Goal: Task Accomplishment & Management: Manage account settings

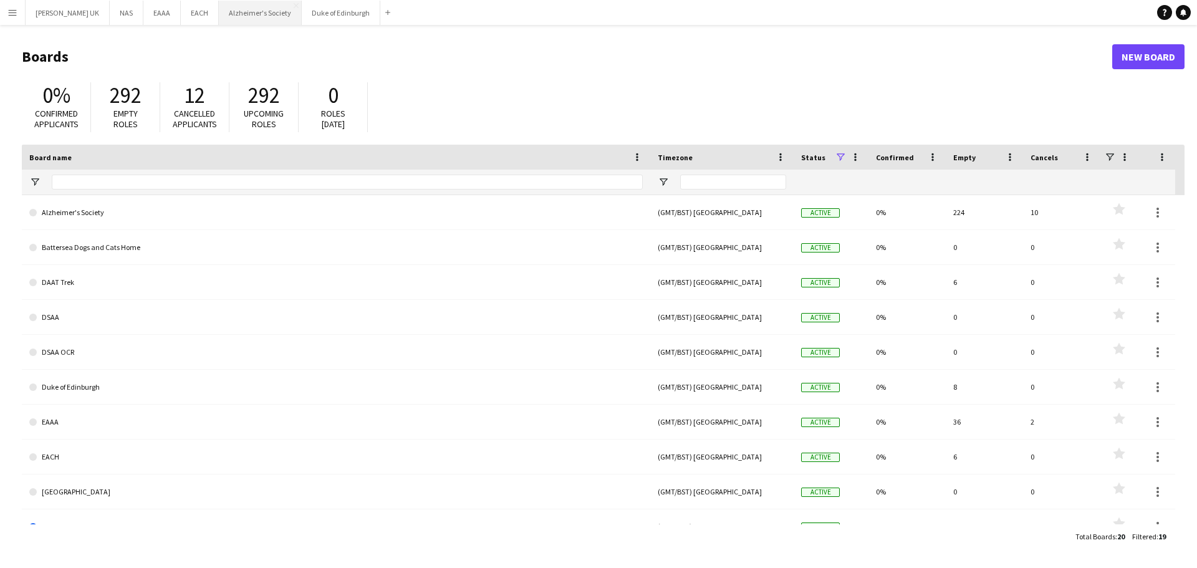
click at [262, 19] on button "Alzheimer's Society Close" at bounding box center [260, 13] width 83 height 24
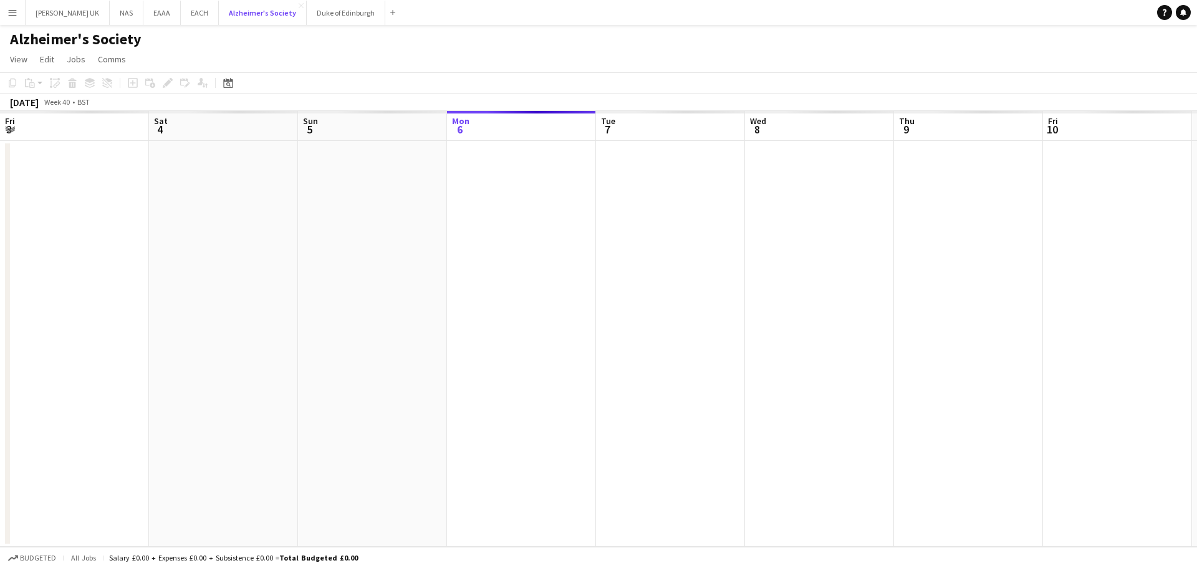
scroll to position [0, 298]
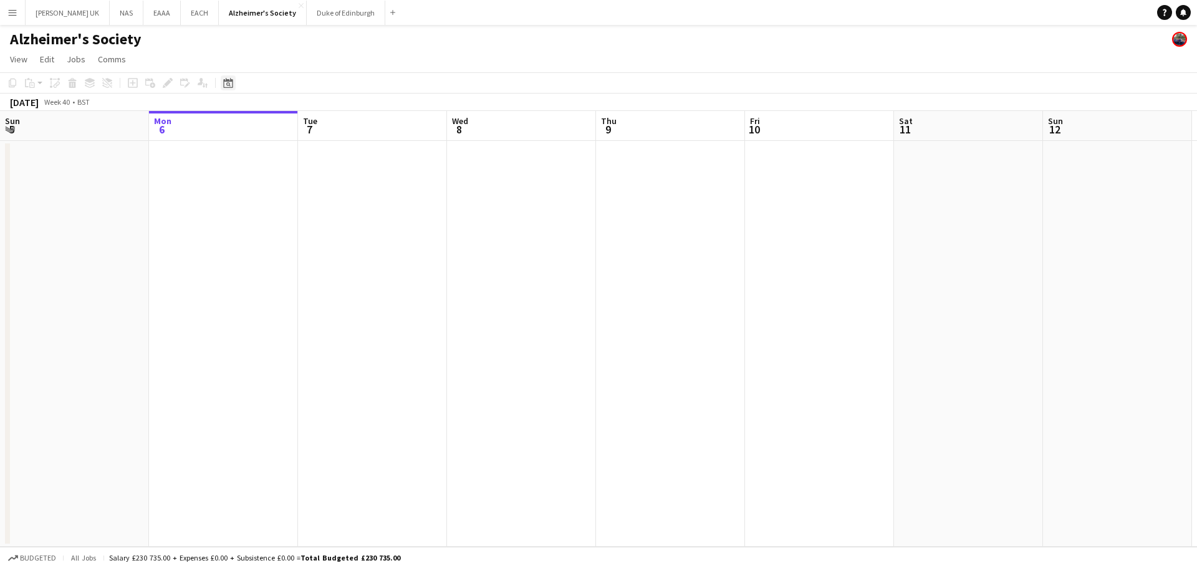
click at [232, 85] on div "Date picker" at bounding box center [228, 82] width 15 height 15
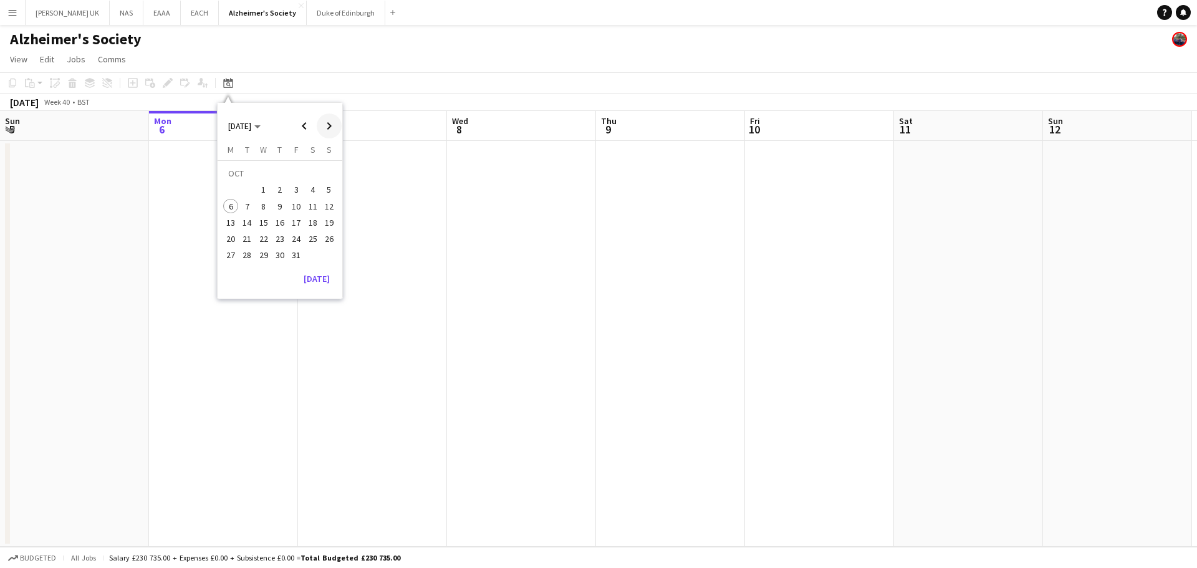
click at [329, 130] on span "Next month" at bounding box center [329, 125] width 25 height 25
click at [330, 127] on span "Next month" at bounding box center [329, 125] width 25 height 25
click at [330, 128] on span "Next month" at bounding box center [329, 125] width 25 height 25
click at [330, 130] on span "Next month" at bounding box center [329, 125] width 25 height 25
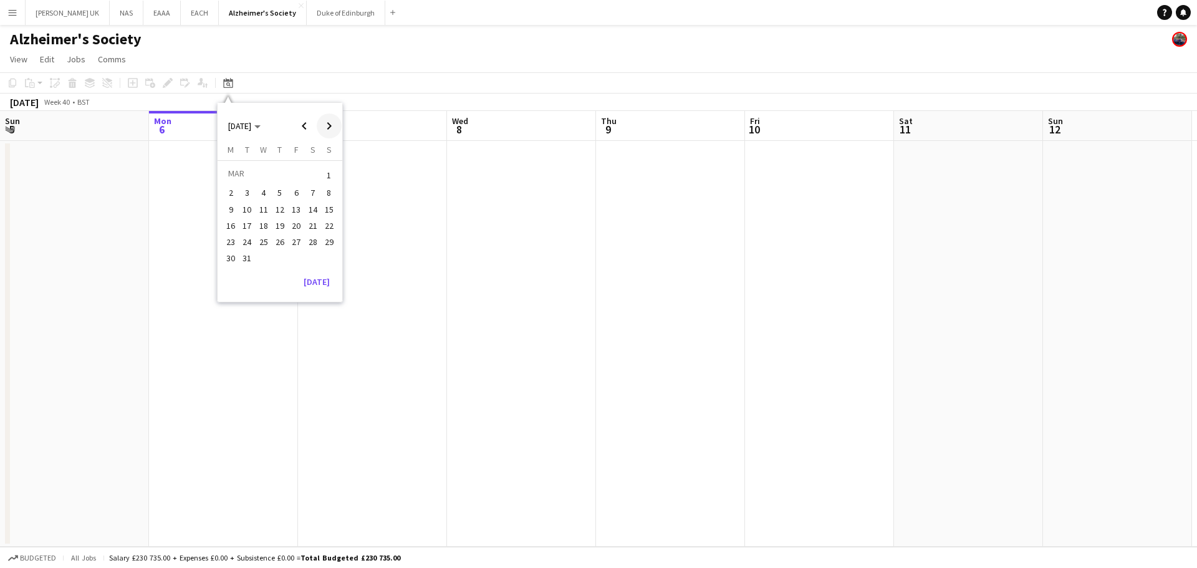
click at [330, 130] on span "Next month" at bounding box center [329, 125] width 25 height 25
click at [313, 248] on span "30" at bounding box center [312, 241] width 15 height 15
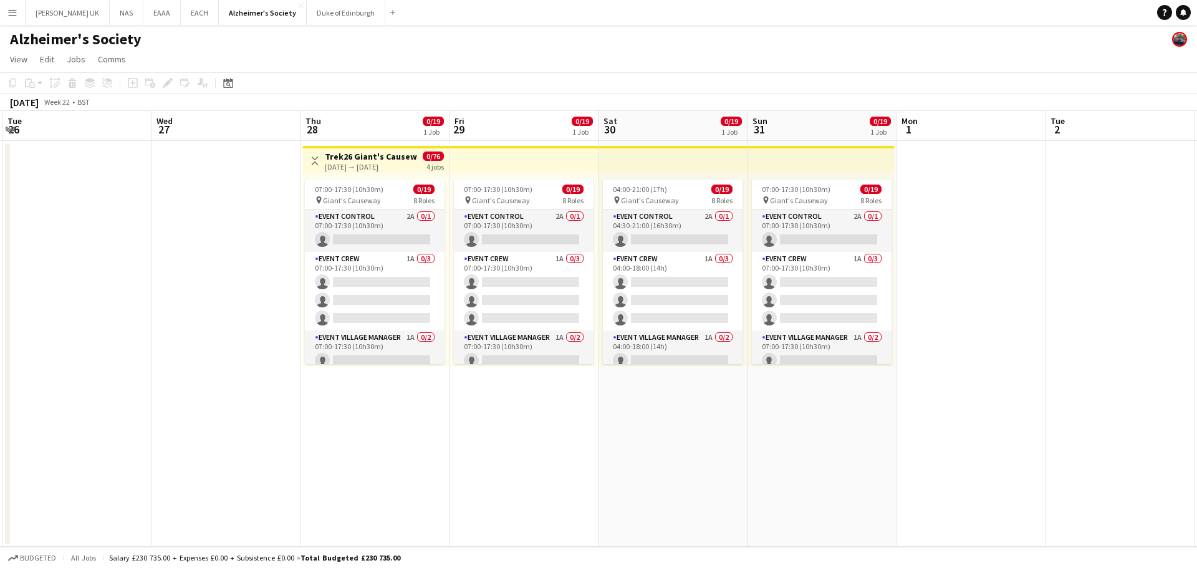
scroll to position [0, 313]
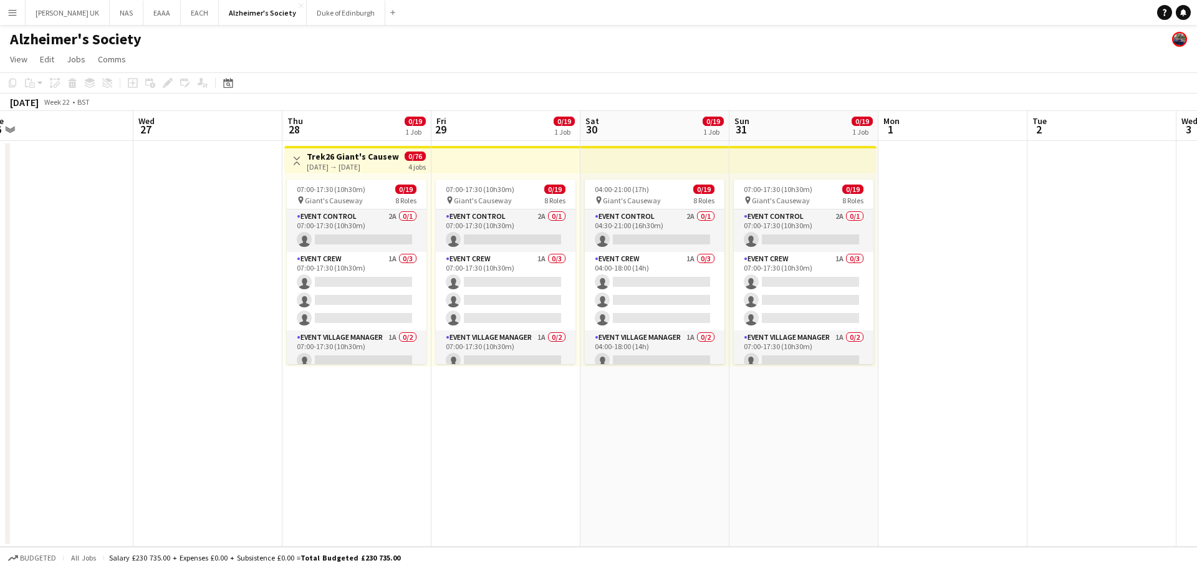
drag, startPoint x: 692, startPoint y: 389, endPoint x: 958, endPoint y: 389, distance: 265.5
click at [957, 391] on app-calendar-viewport "Sun 24 Mon 25 Tue 26 Wed 27 Thu 28 0/19 1 Job Fri 29 0/19 1 Job Sat 30 0/19 1 J…" at bounding box center [598, 329] width 1197 height 436
